Goal: Navigation & Orientation: Find specific page/section

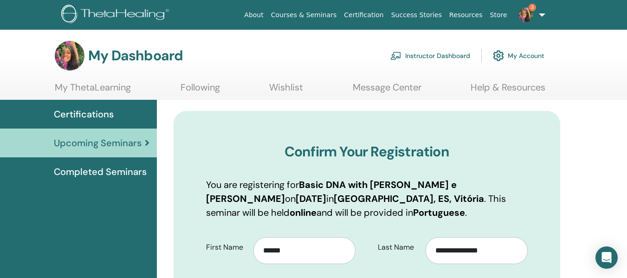
click at [429, 58] on link "Instructor Dashboard" at bounding box center [430, 55] width 80 height 20
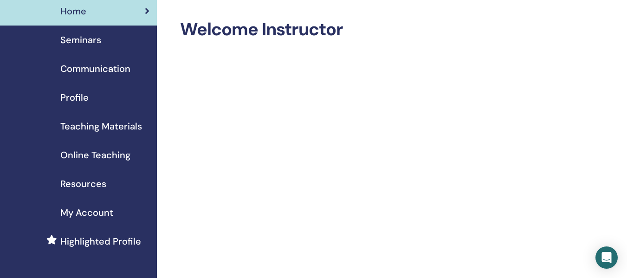
scroll to position [36, 0]
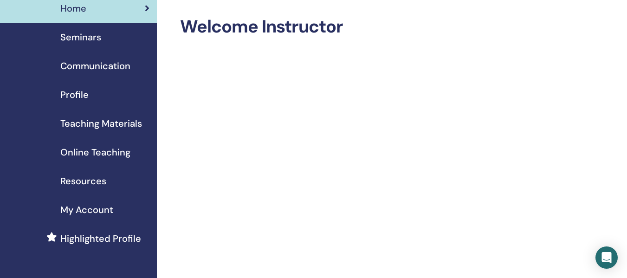
click at [98, 151] on span "Online Teaching" at bounding box center [95, 152] width 70 height 14
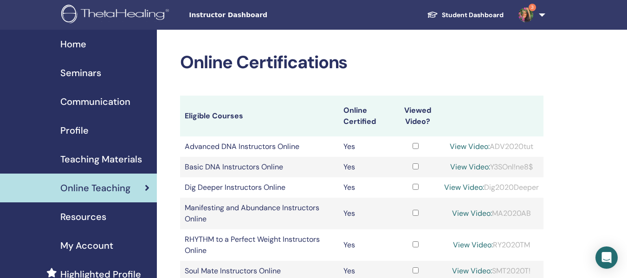
click at [87, 73] on span "Seminars" at bounding box center [80, 73] width 41 height 14
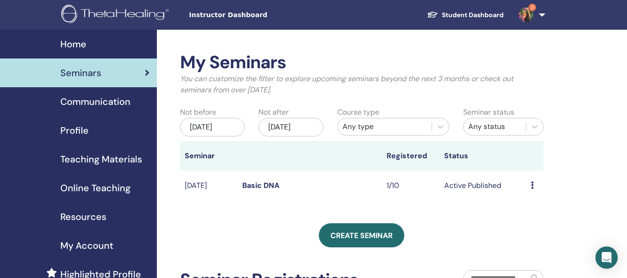
click at [276, 186] on link "Basic DNA" at bounding box center [260, 186] width 37 height 10
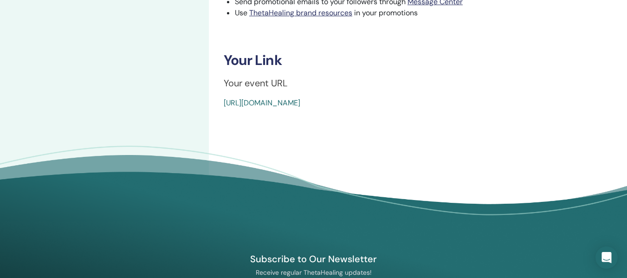
scroll to position [470, 0]
